Goal: Task Accomplishment & Management: Complete application form

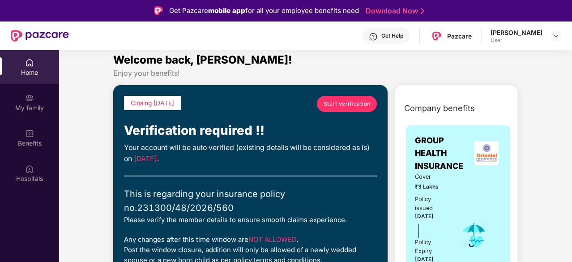
scroll to position [5, 0]
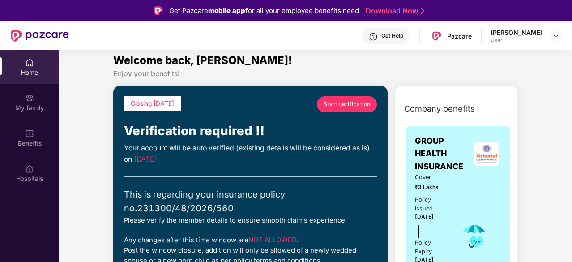
click at [321, 103] on link "Start verification" at bounding box center [347, 104] width 60 height 16
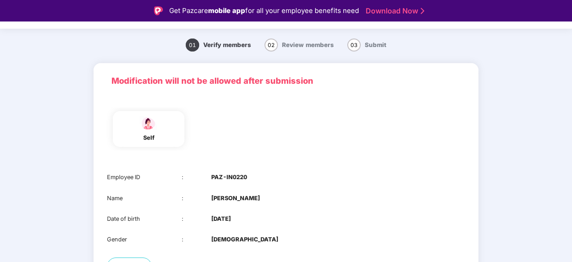
scroll to position [91, 0]
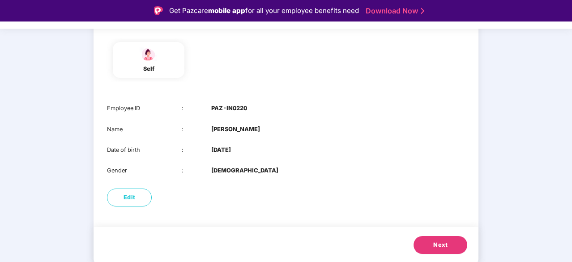
click at [459, 241] on button "Next" at bounding box center [441, 245] width 54 height 18
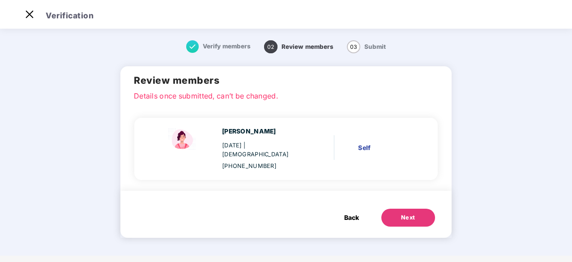
scroll to position [0, 0]
click at [401, 209] on button "Next" at bounding box center [409, 218] width 54 height 18
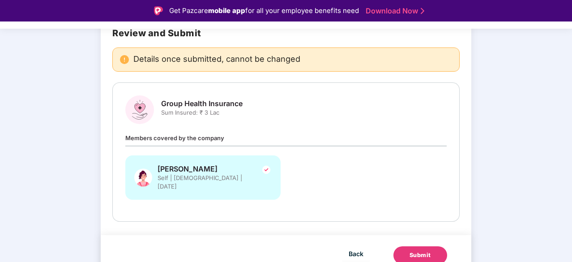
scroll to position [73, 0]
click at [426, 251] on button "Submit" at bounding box center [421, 255] width 54 height 18
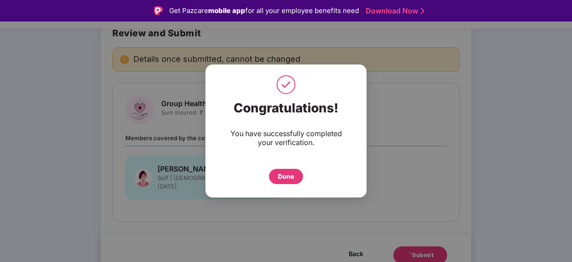
click at [279, 173] on div "Done" at bounding box center [286, 177] width 16 height 10
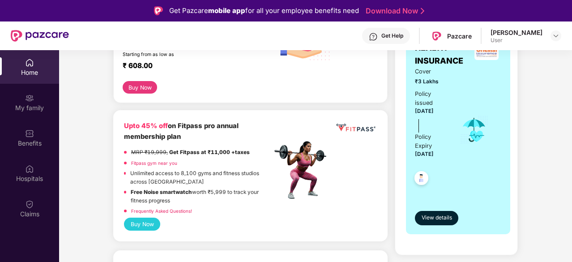
scroll to position [185, 0]
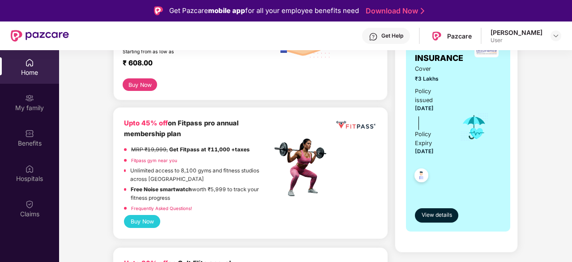
drag, startPoint x: 280, startPoint y: 142, endPoint x: 455, endPoint y: 251, distance: 205.2
